Goal: Use online tool/utility: Utilize a website feature to perform a specific function

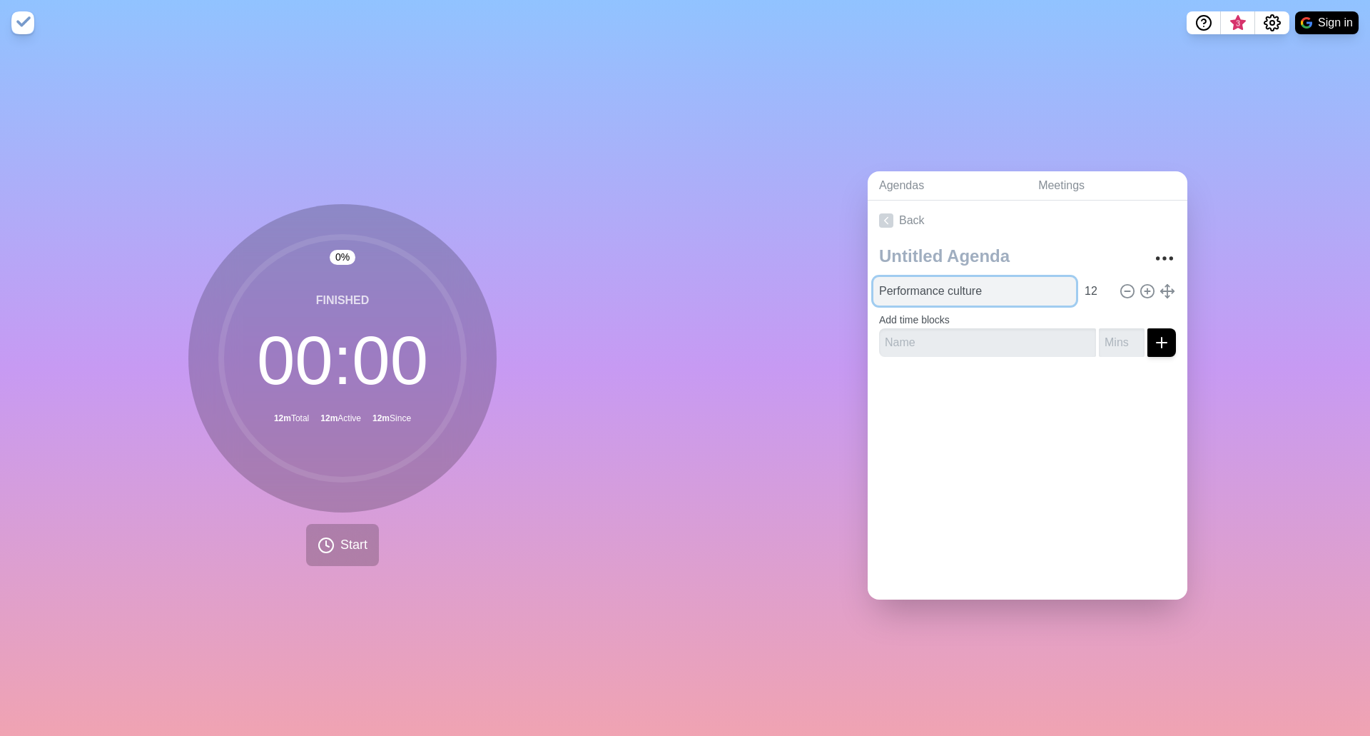
click at [990, 289] on input "Performance culture" at bounding box center [974, 291] width 203 height 29
type input "TTE"
click at [1080, 282] on input "12" at bounding box center [1096, 291] width 34 height 29
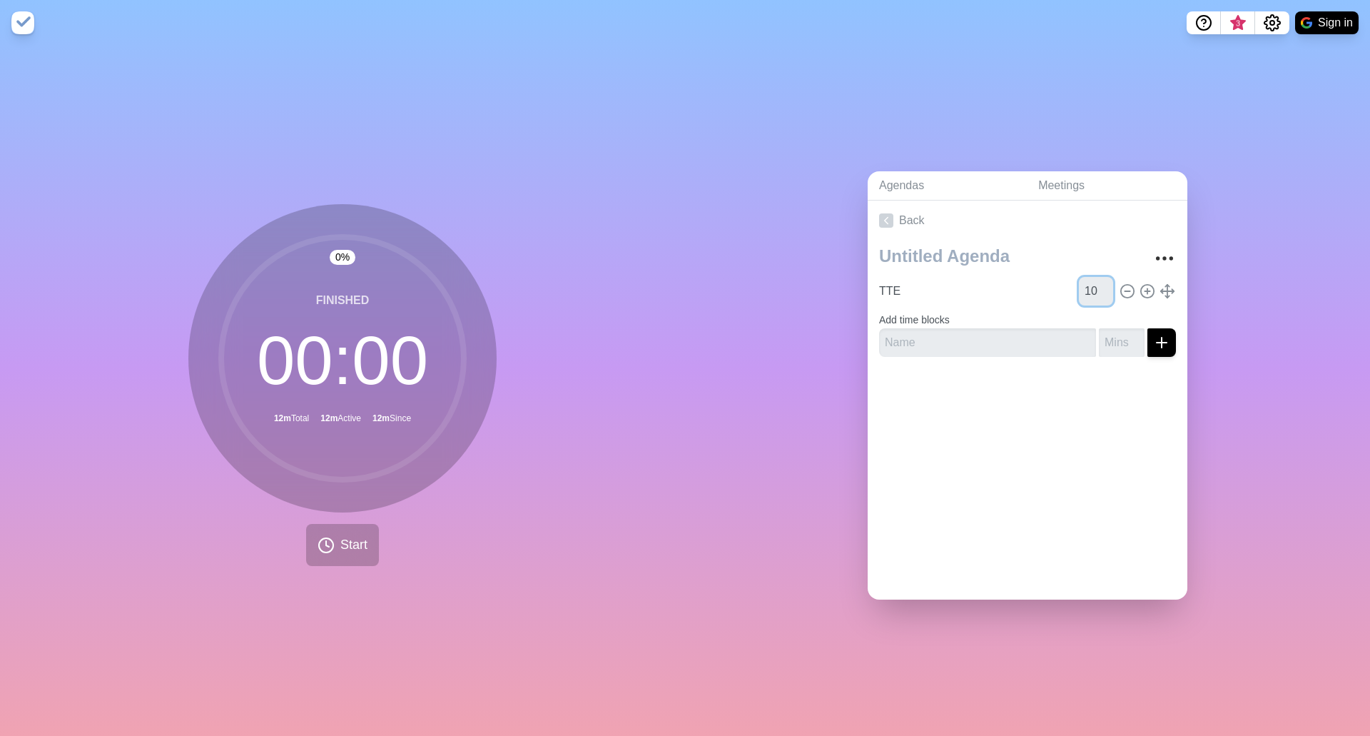
type input "10"
click at [318, 546] on icon at bounding box center [326, 545] width 17 height 17
click at [906, 283] on input "TTE" at bounding box center [974, 291] width 203 height 29
type input "T"
type input "C"
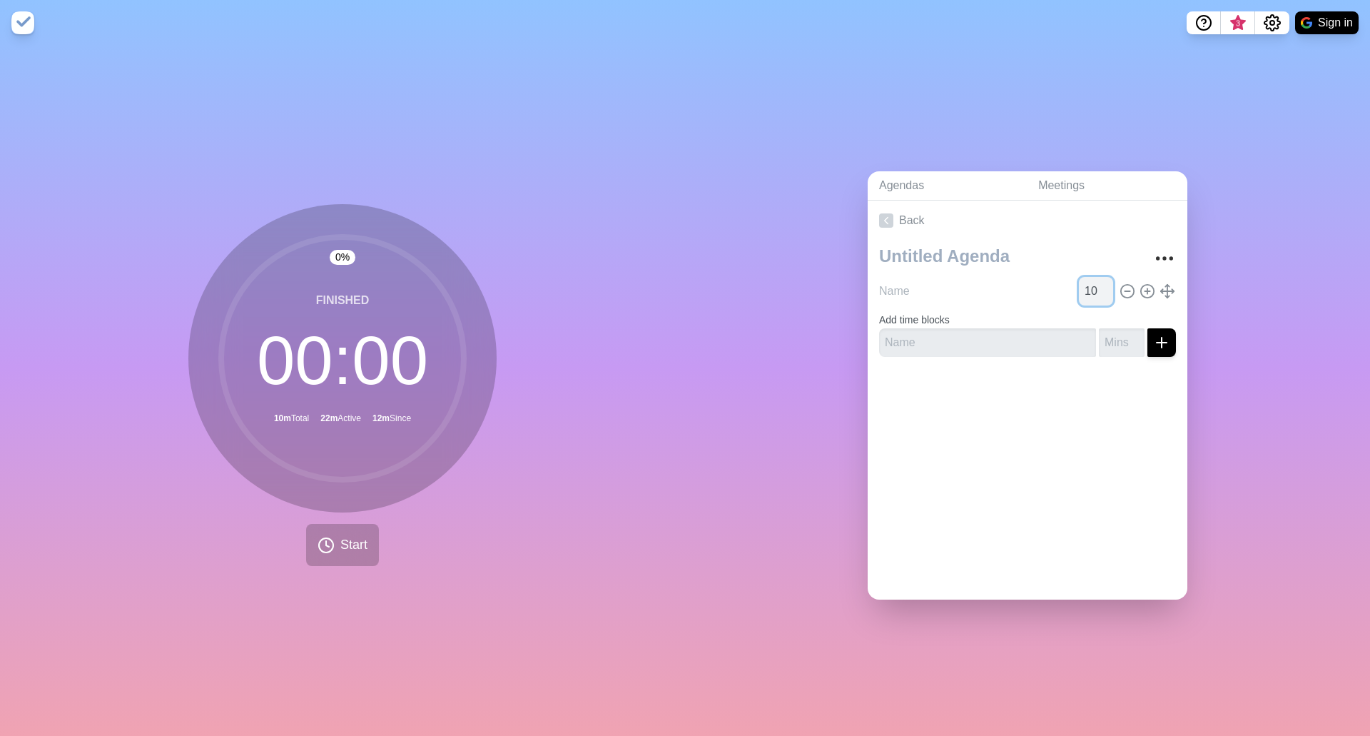
type input "TTE"
click at [1079, 285] on input "10" at bounding box center [1096, 291] width 34 height 29
type input "1"
type input "5"
type input "8"
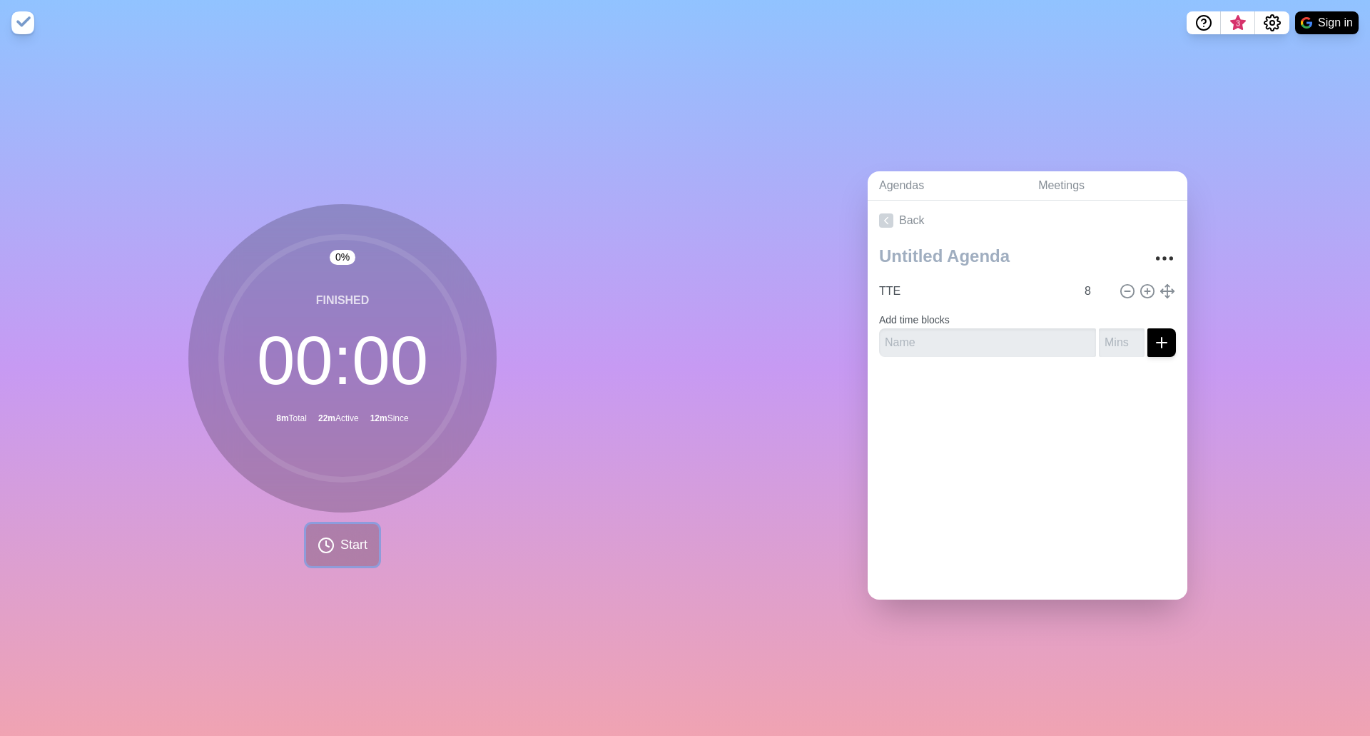
click at [327, 546] on icon at bounding box center [326, 545] width 17 height 17
click at [333, 546] on polygon at bounding box center [337, 545] width 9 height 14
click at [327, 546] on icon at bounding box center [326, 545] width 17 height 17
